Goal: Book appointment/travel/reservation

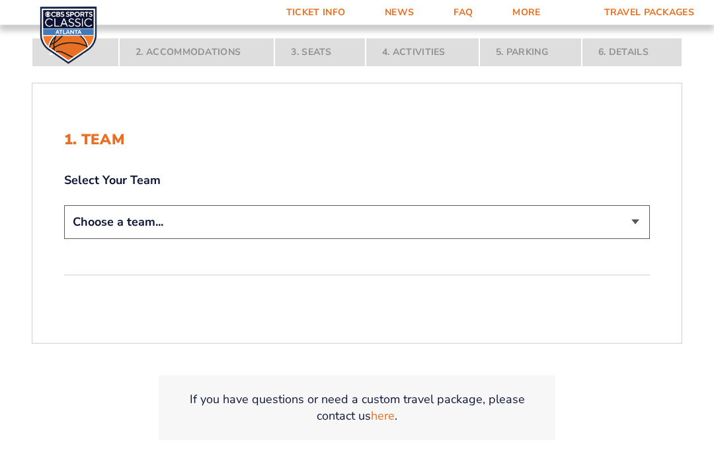
scroll to position [248, 0]
click at [639, 239] on select "Choose a team... [US_STATE] Wildcats [US_STATE] State Buckeyes [US_STATE] Tar H…" at bounding box center [357, 222] width 586 height 34
select select "12956"
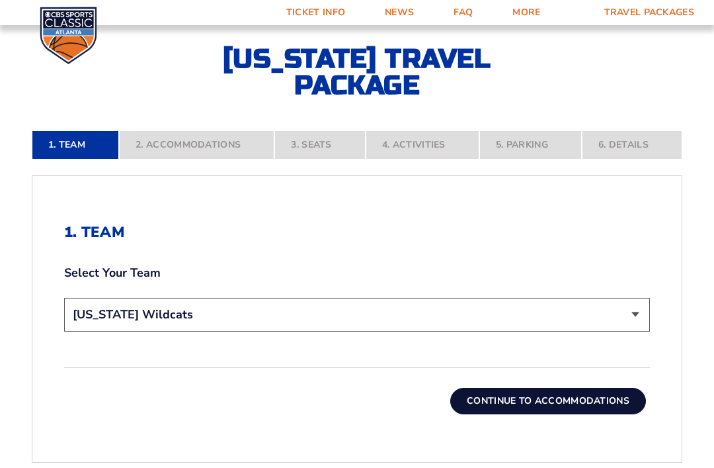
click at [503, 414] on button "Continue To Accommodations" at bounding box center [548, 400] width 196 height 26
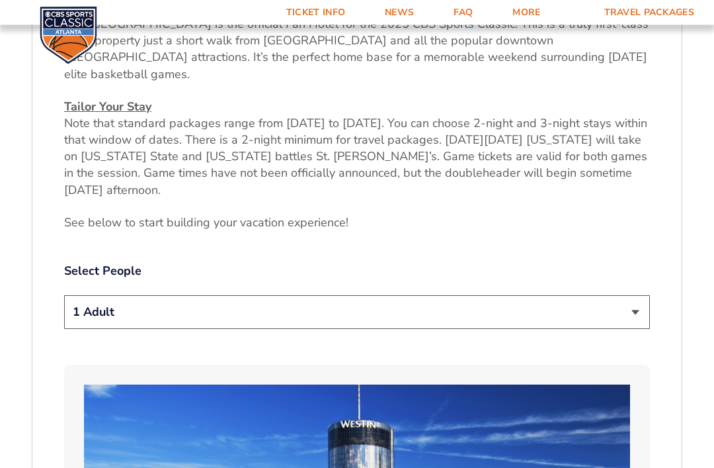
scroll to position [576, 0]
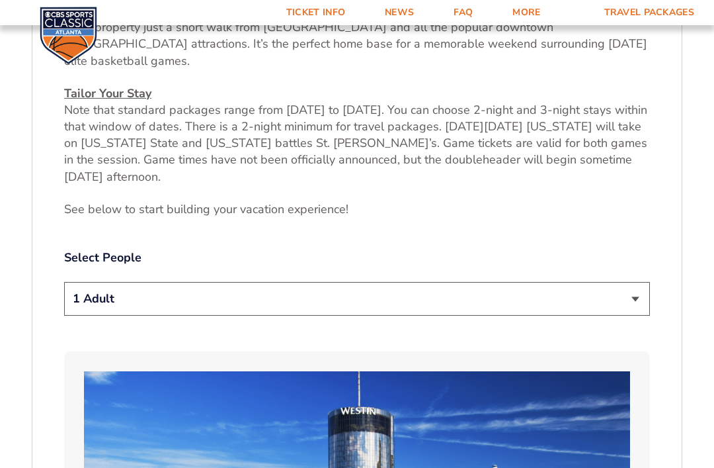
click at [635, 300] on select "1 Adult 2 Adults 3 Adults 4 Adults 2 Adults + 1 Child 2 Adults + 2 Children 2 A…" at bounding box center [357, 299] width 586 height 34
select select "2 Adults"
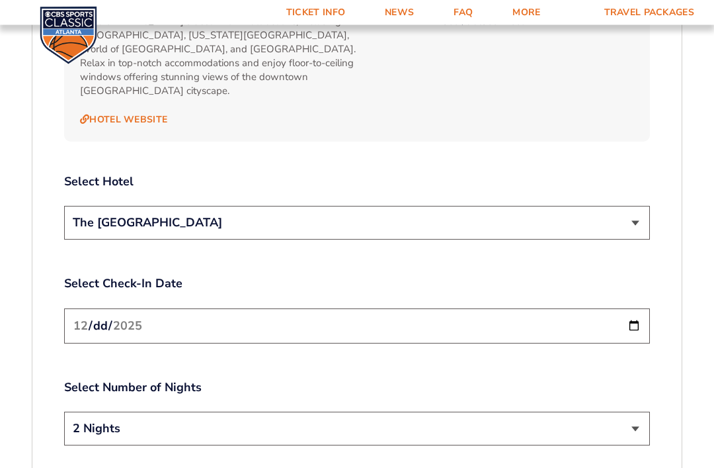
scroll to position [1481, 0]
click at [522, 310] on input "[DATE]" at bounding box center [357, 325] width 586 height 35
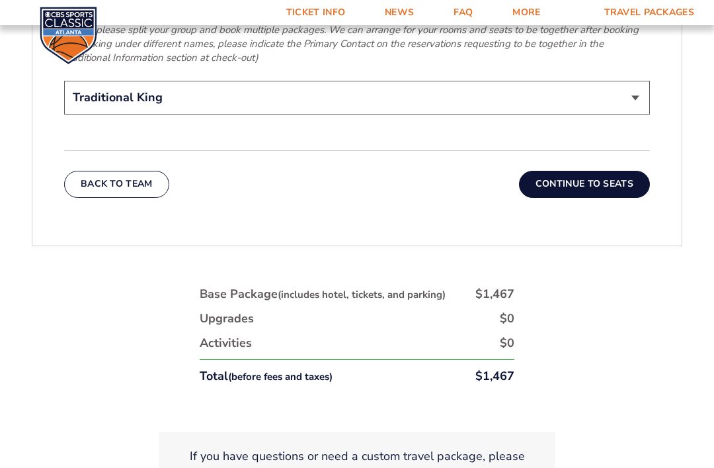
scroll to position [2244, 0]
click at [612, 171] on button "Continue To Seats" at bounding box center [584, 184] width 131 height 26
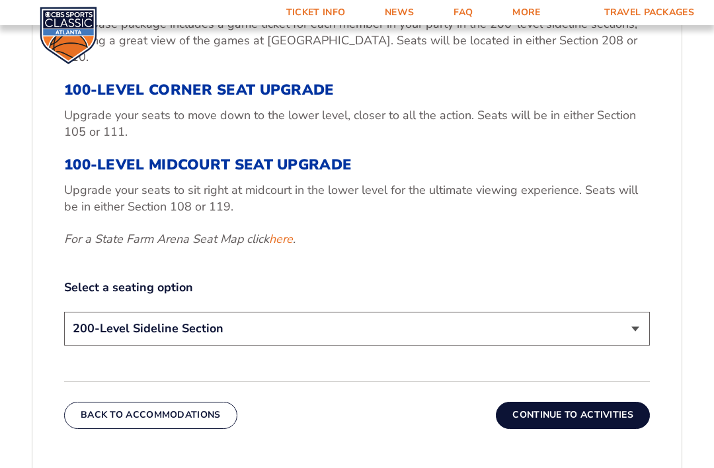
scroll to position [522, 0]
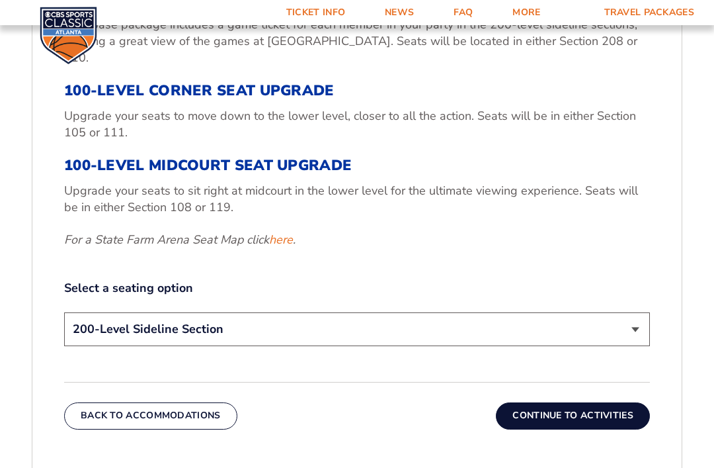
click at [632, 329] on select "200-Level Sideline Section 100-Level Corner Seat Upgrade (+$120 per person) 100…" at bounding box center [357, 329] width 586 height 34
click at [573, 413] on button "Continue To Activities" at bounding box center [573, 415] width 154 height 26
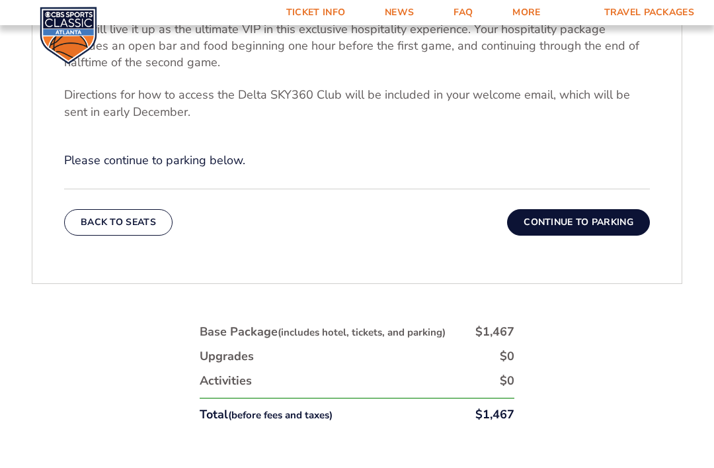
scroll to position [542, 0]
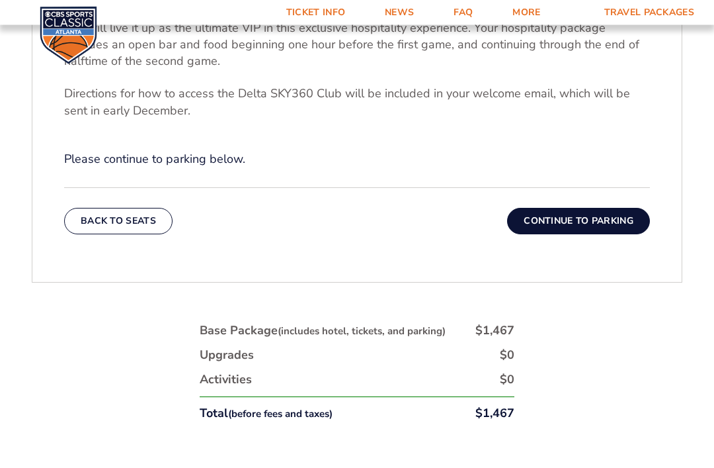
click at [604, 235] on button "Continue To Parking" at bounding box center [578, 221] width 143 height 26
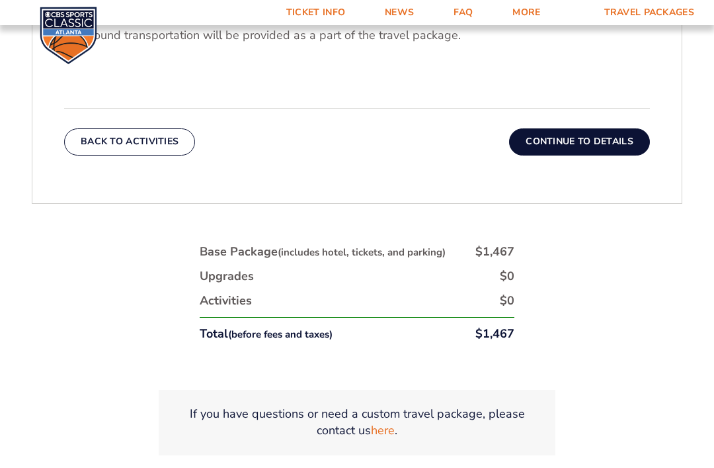
scroll to position [553, 0]
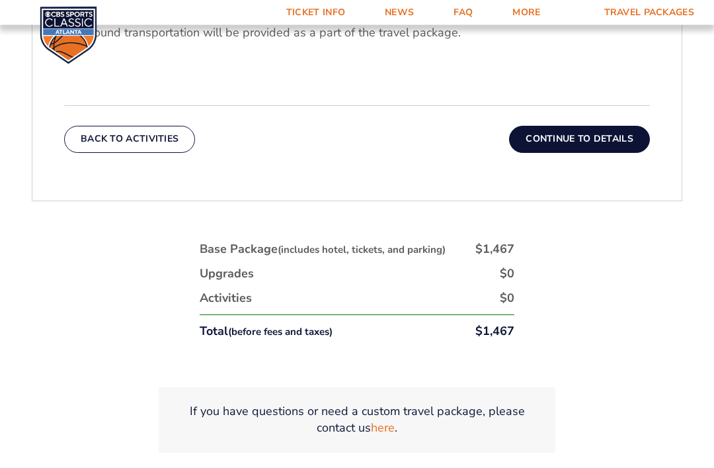
click at [621, 140] on button "Continue To Details" at bounding box center [579, 139] width 141 height 26
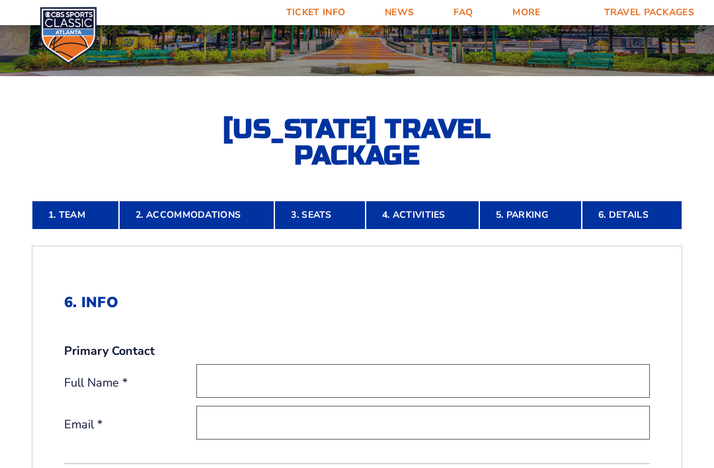
scroll to position [0, 0]
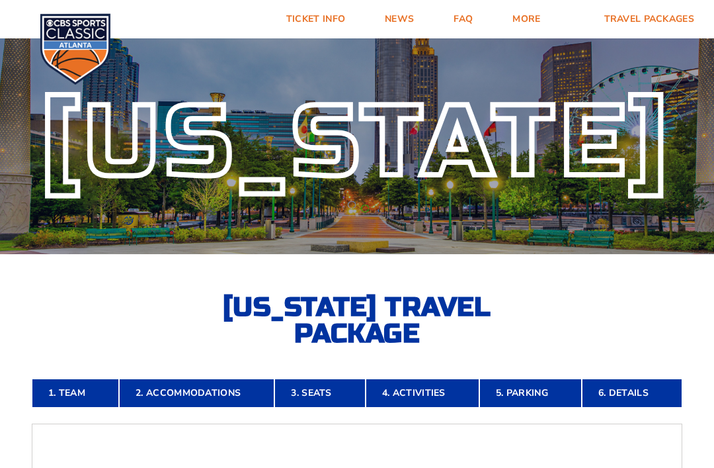
click at [81, 407] on link "1. Team" at bounding box center [75, 392] width 87 height 29
